Goal: Transaction & Acquisition: Purchase product/service

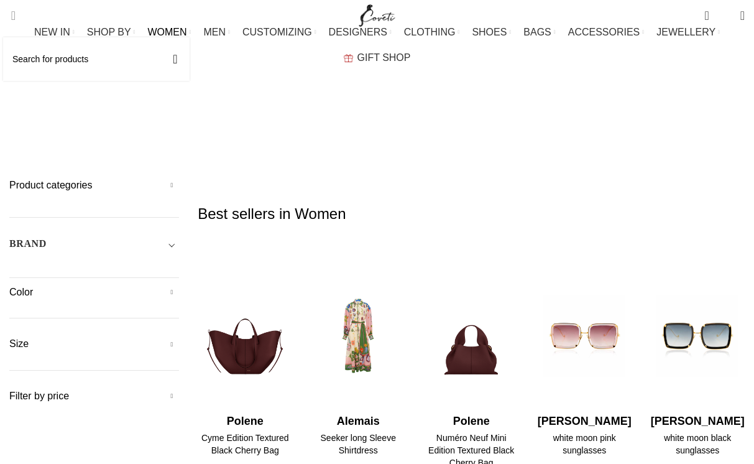
drag, startPoint x: 0, startPoint y: 0, endPoint x: 82, endPoint y: 64, distance: 104.0
click at [9, 12] on span "Search" at bounding box center [9, 15] width 0 height 12
click at [81, 62] on input "Search" at bounding box center [96, 58] width 186 height 43
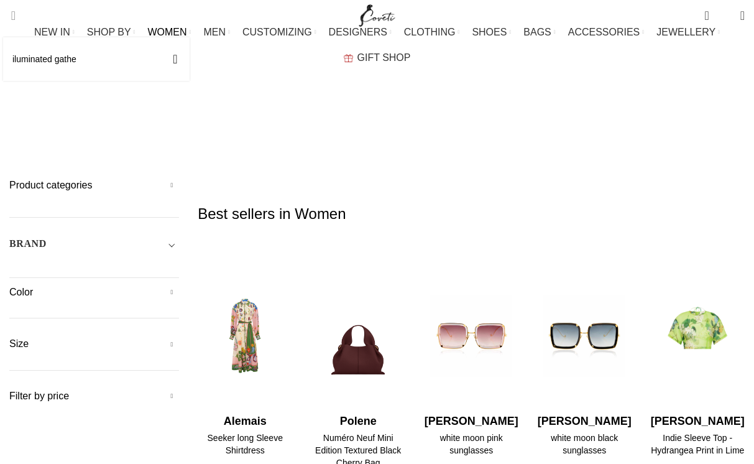
type input "iluminated gather"
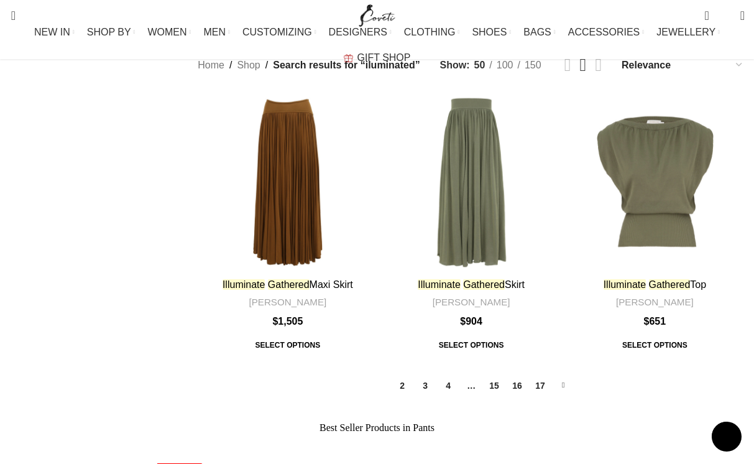
scroll to position [1438, 0]
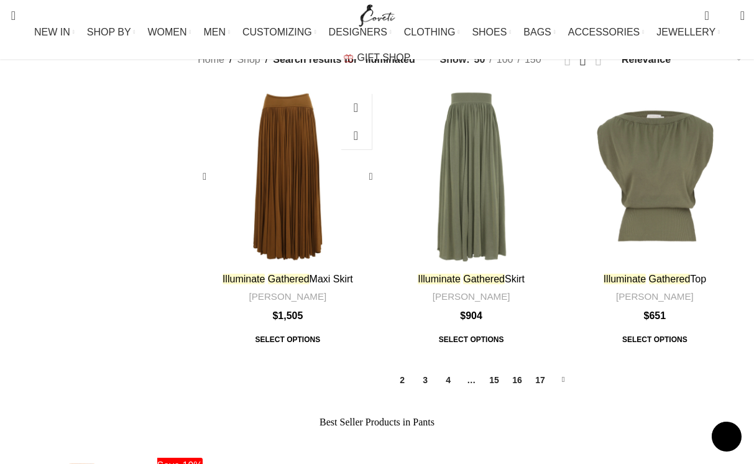
click at [324, 273] on link "Illuminate Gathered Maxi Skirt" at bounding box center [287, 278] width 130 height 11
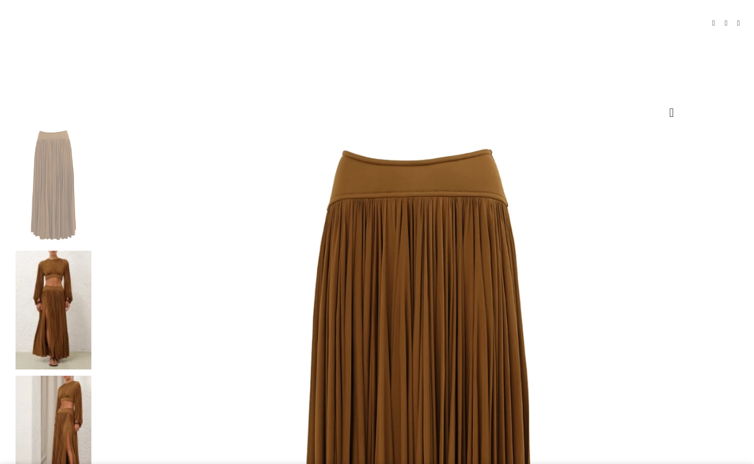
select select "12-[GEOGRAPHIC_DATA]"
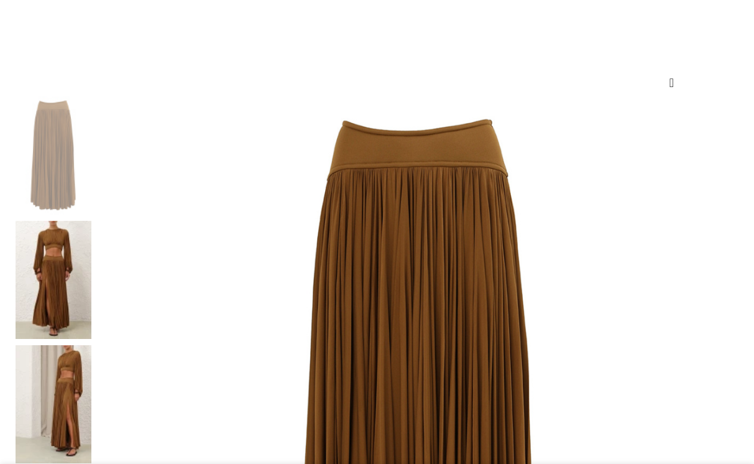
scroll to position [0, 0]
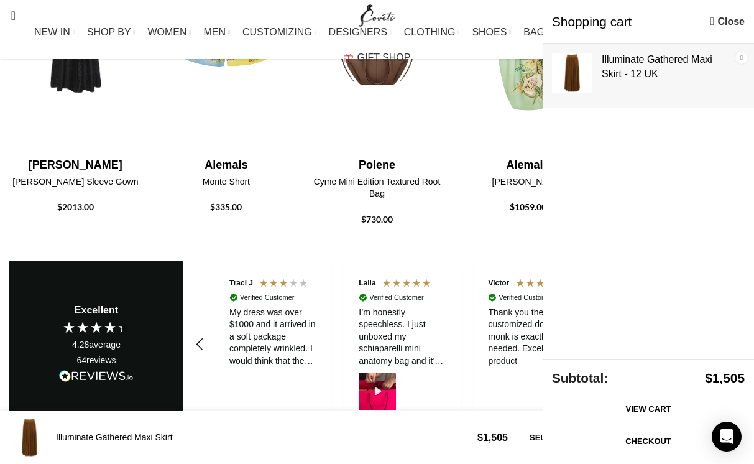
scroll to position [0, 129]
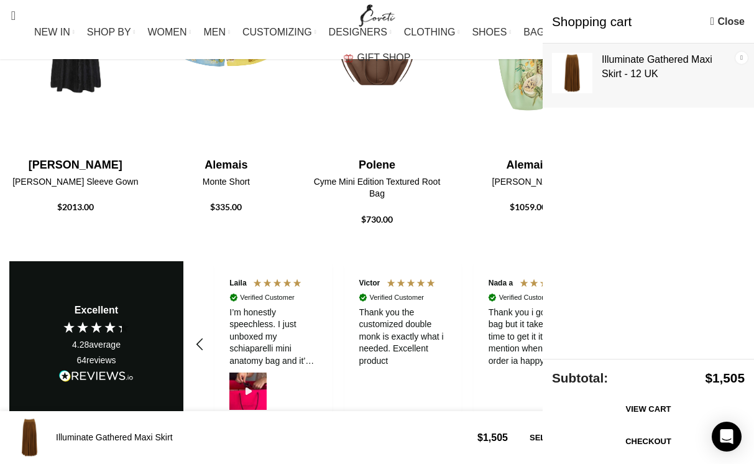
click at [742, 53] on link "×" at bounding box center [741, 58] width 12 height 12
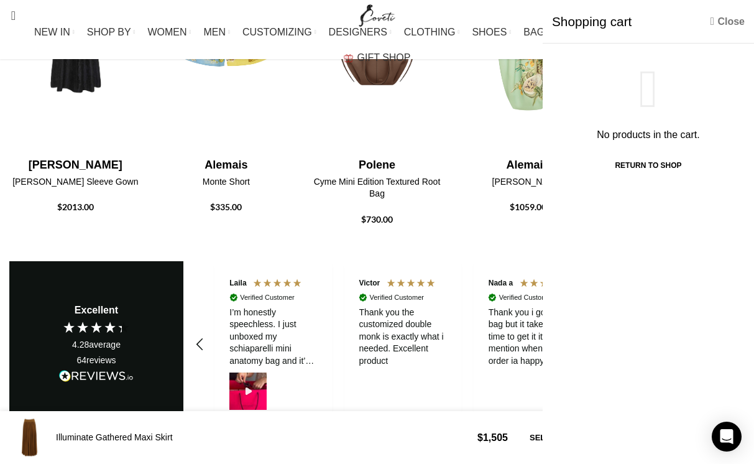
click at [725, 22] on link "Close" at bounding box center [727, 22] width 34 height 16
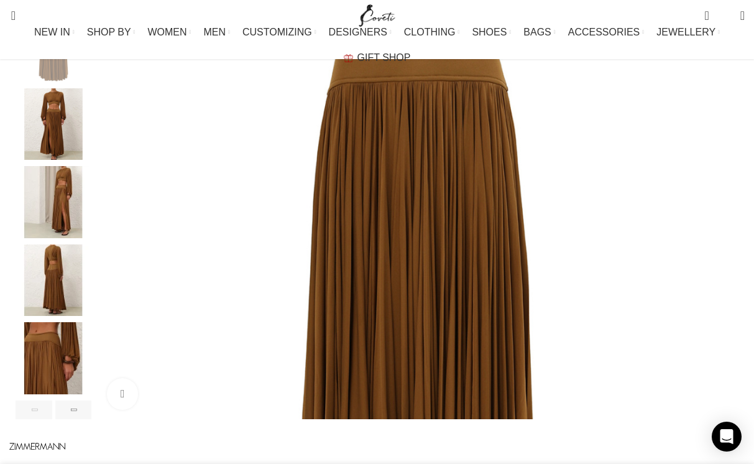
scroll to position [240, 0]
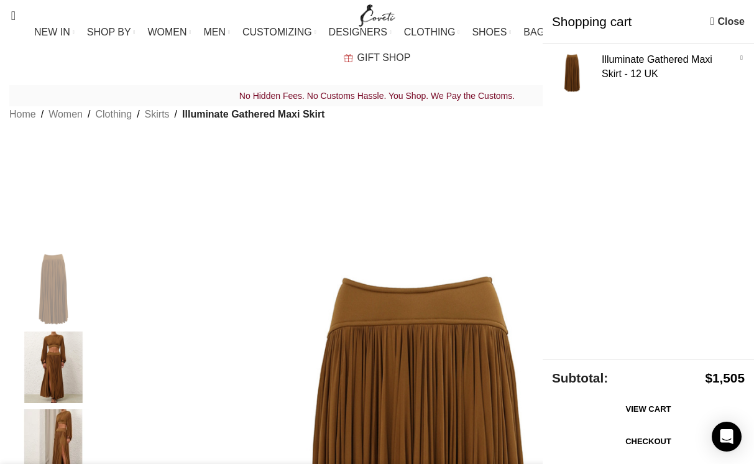
scroll to position [0, 0]
click at [101, 122] on link "Clothing" at bounding box center [113, 114] width 37 height 16
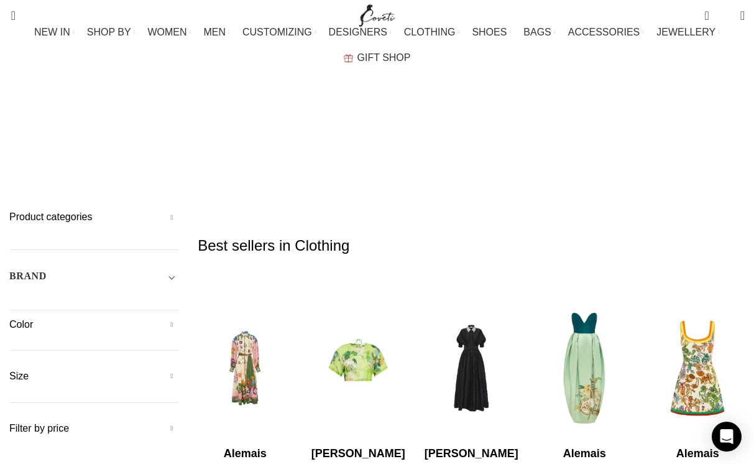
click at [132, 210] on h5 "Product categories" at bounding box center [94, 217] width 170 height 14
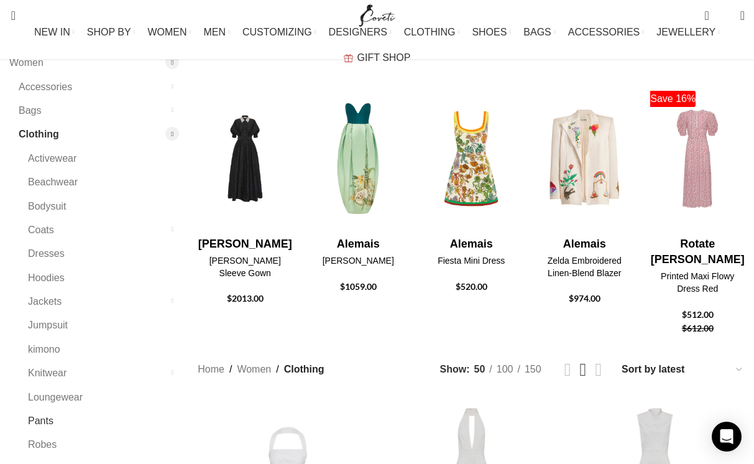
scroll to position [217, 0]
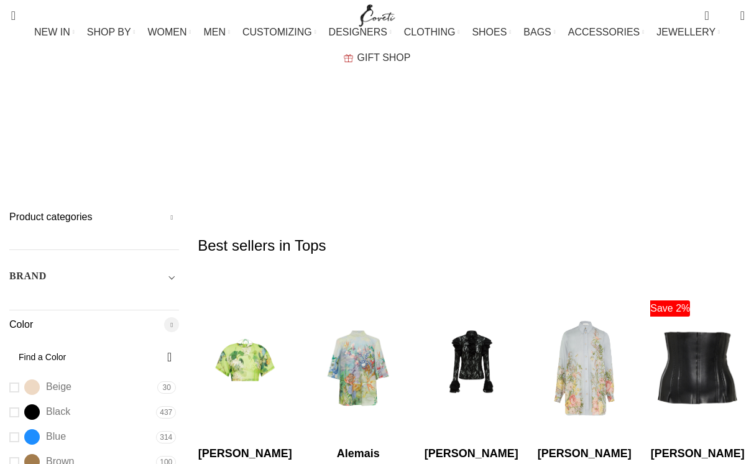
click at [12, 451] on link "Brown Brown" at bounding box center [81, 462] width 144 height 22
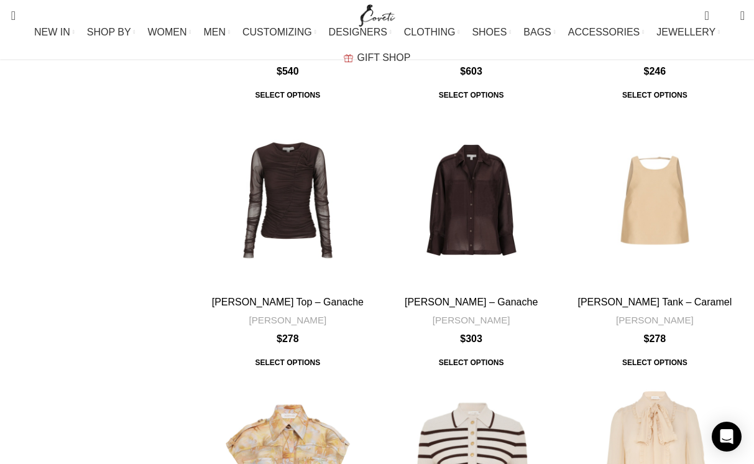
scroll to position [4054, 0]
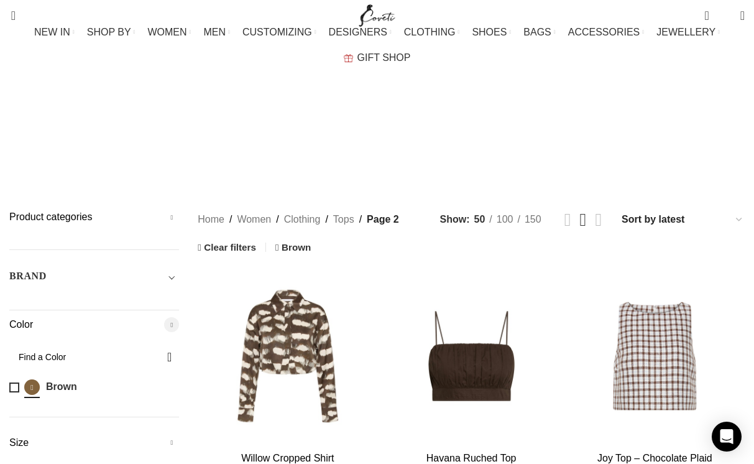
click at [17, 376] on link "Brown Brown" at bounding box center [81, 387] width 144 height 22
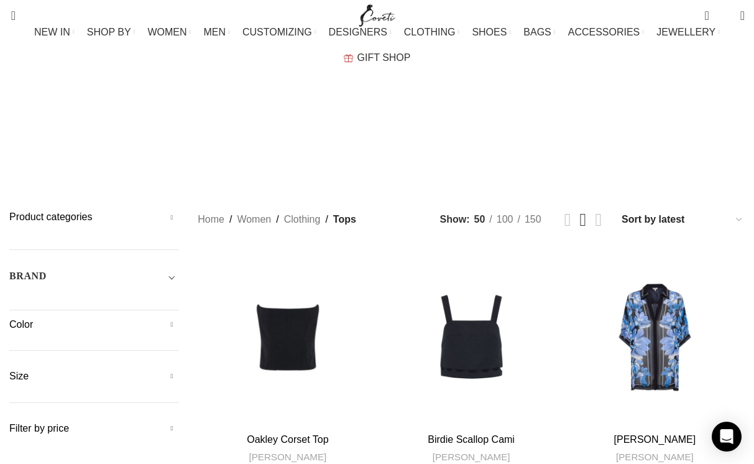
click at [114, 318] on h5 "Color" at bounding box center [94, 325] width 170 height 14
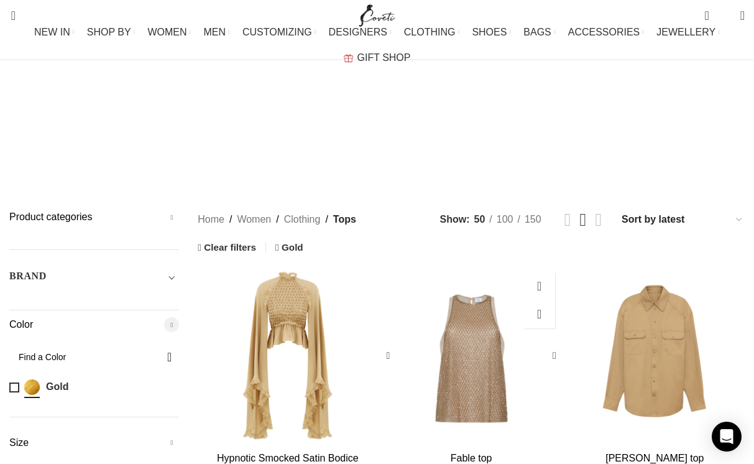
scroll to position [2, 0]
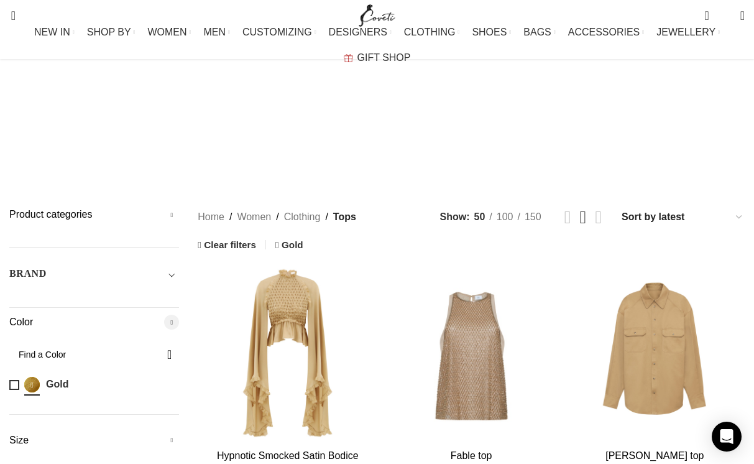
click at [12, 373] on link "Gold Gold" at bounding box center [81, 384] width 145 height 22
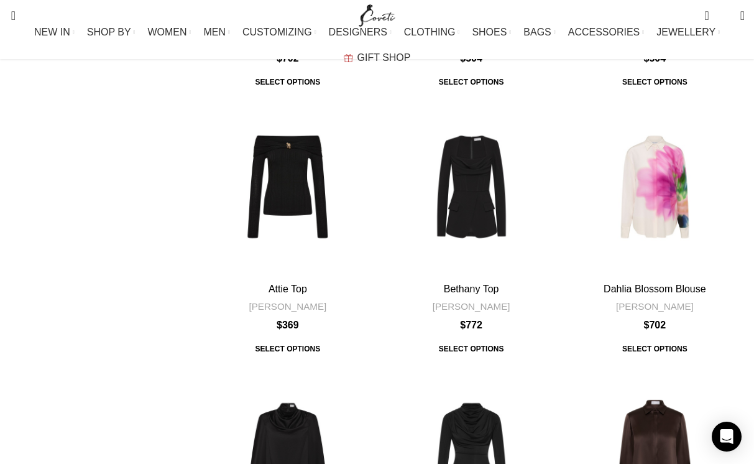
scroll to position [4212, 0]
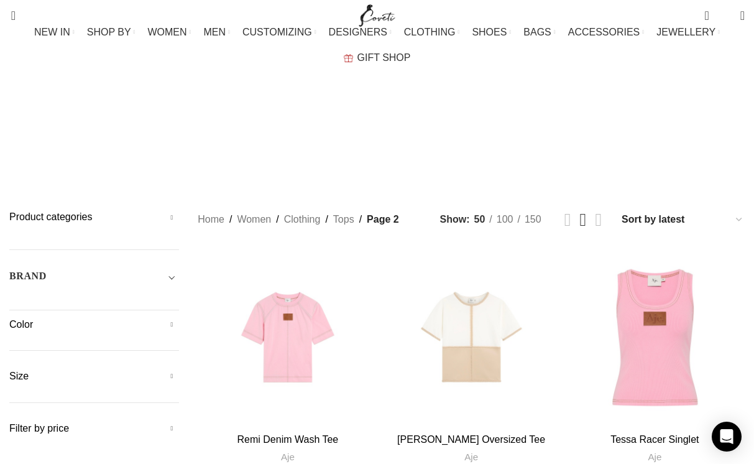
click at [167, 210] on h5 "Product categories" at bounding box center [94, 217] width 170 height 14
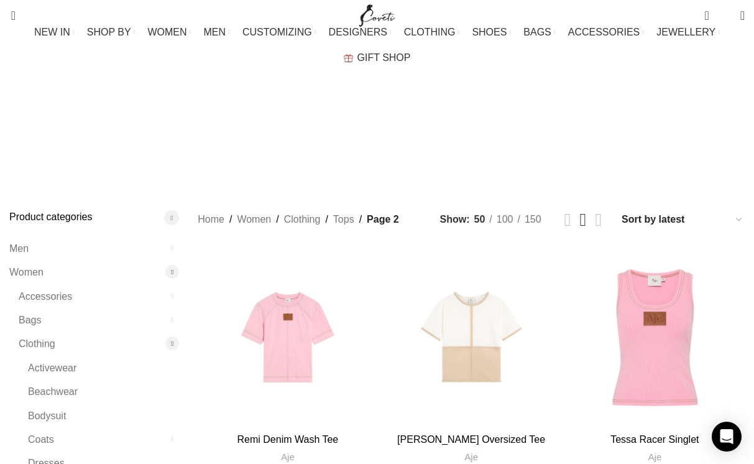
click at [167, 210] on h5 "Product categories" at bounding box center [94, 217] width 170 height 14
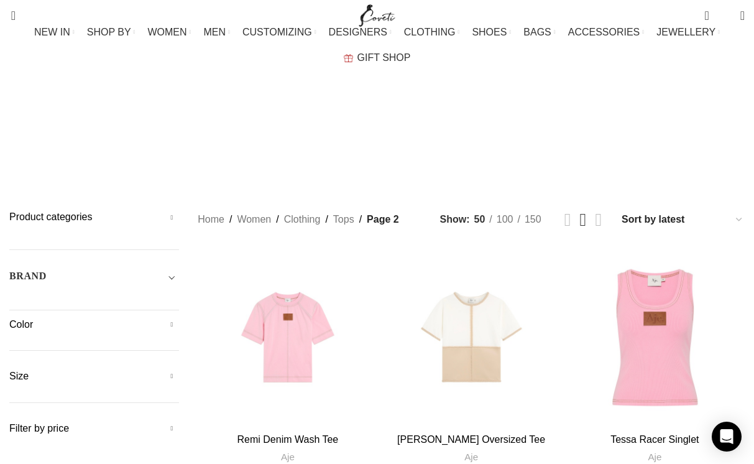
click at [165, 318] on h5 "Color" at bounding box center [94, 325] width 170 height 14
